Goal: Task Accomplishment & Management: Use online tool/utility

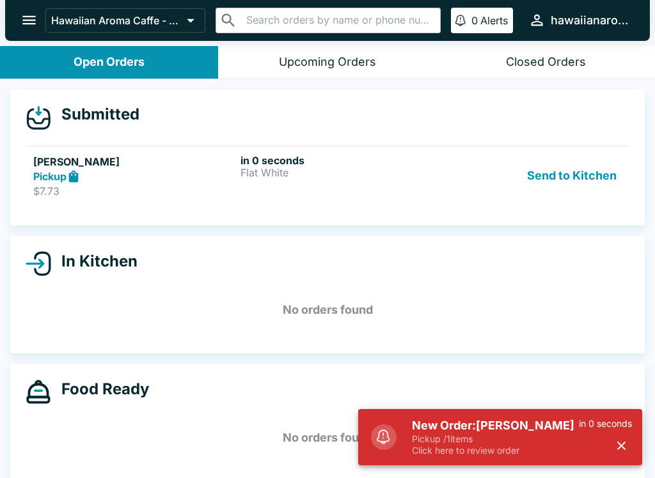
scroll to position [12, 0]
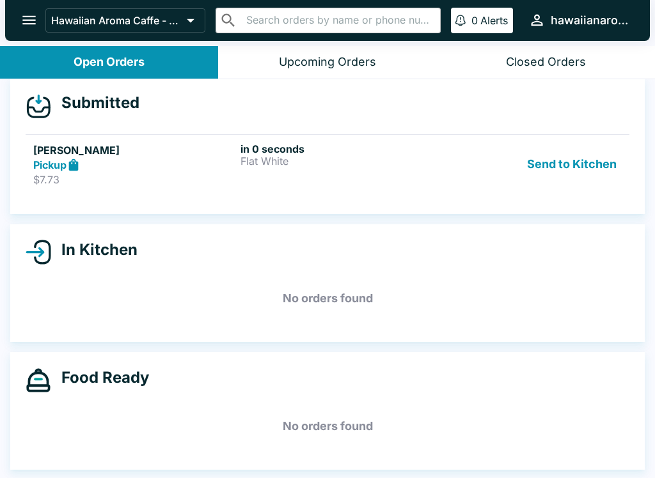
click at [332, 174] on div "in 0 seconds Flat White" at bounding box center [341, 165] width 202 height 44
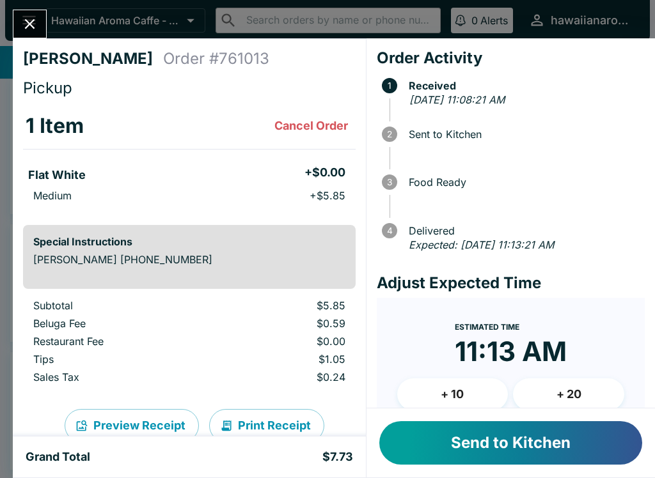
click at [505, 439] on button "Send to Kitchen" at bounding box center [510, 442] width 263 height 43
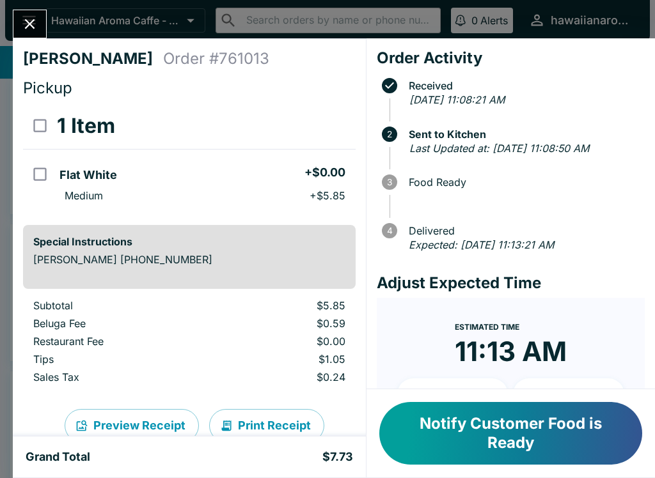
click at [38, 26] on icon "Close" at bounding box center [29, 23] width 17 height 17
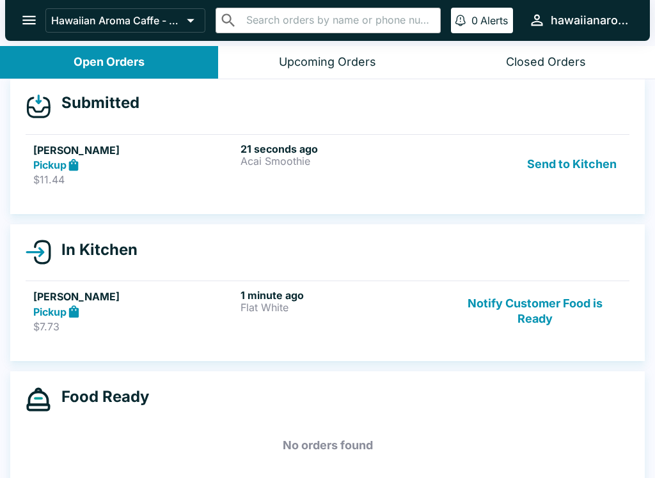
click at [360, 175] on div "21 seconds ago [PERSON_NAME]" at bounding box center [341, 165] width 202 height 44
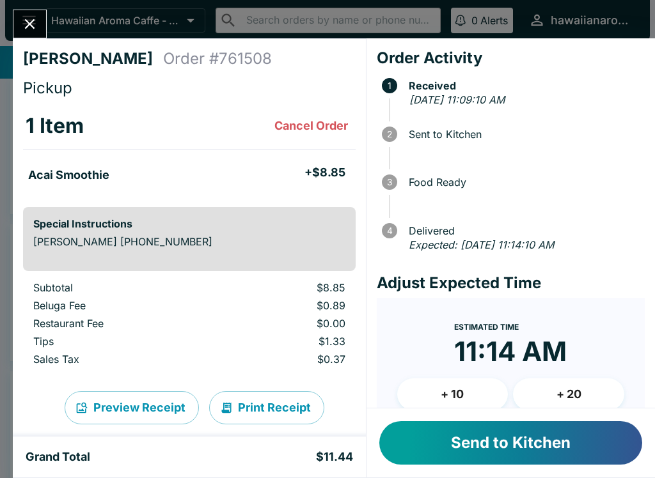
click at [540, 447] on button "Send to Kitchen" at bounding box center [510, 442] width 263 height 43
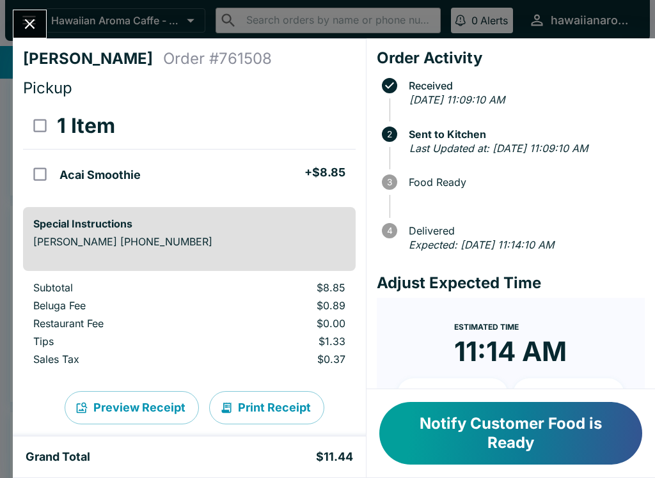
click at [24, 36] on button "Close" at bounding box center [29, 23] width 33 height 27
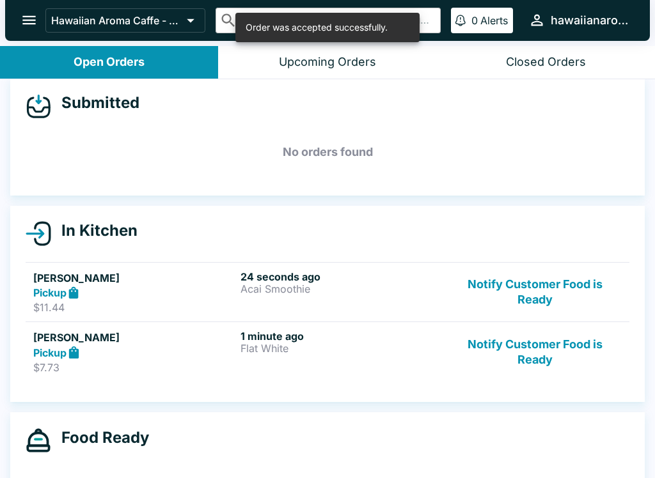
click at [345, 356] on div "1 minute ago Flat White" at bounding box center [341, 352] width 202 height 44
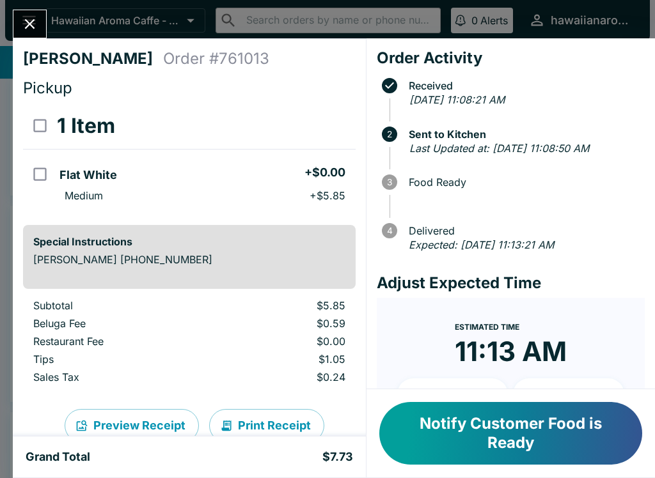
click at [29, 37] on button "Close" at bounding box center [29, 23] width 33 height 27
